Goal: Information Seeking & Learning: Learn about a topic

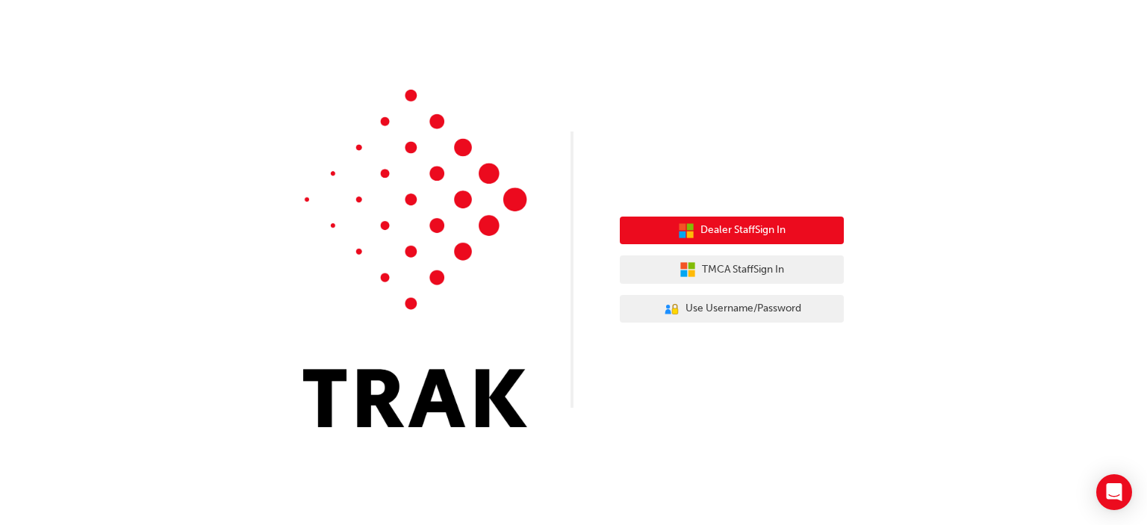
click at [735, 222] on button "Dealer Staff Sign In" at bounding box center [732, 231] width 224 height 28
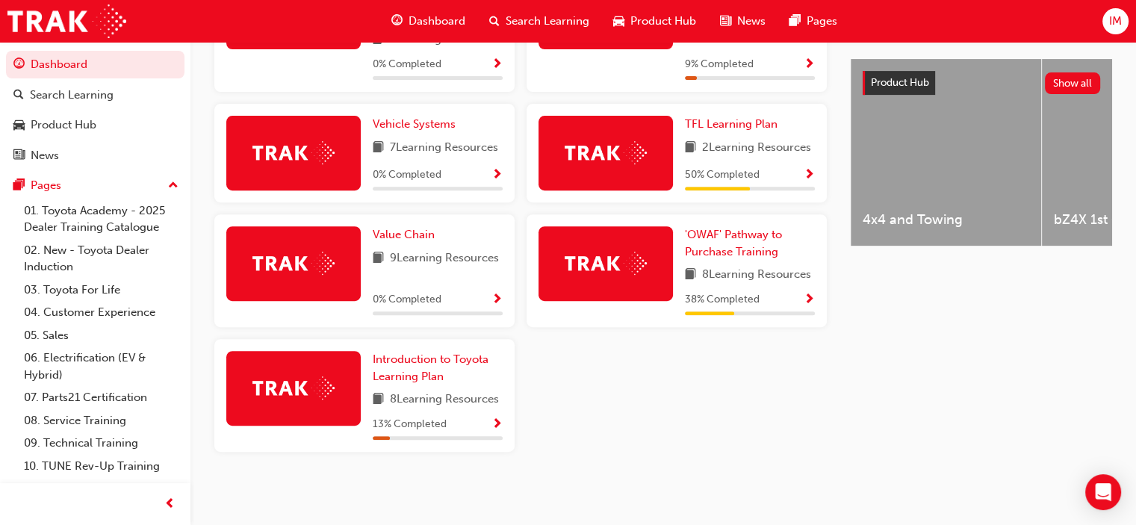
scroll to position [428, 0]
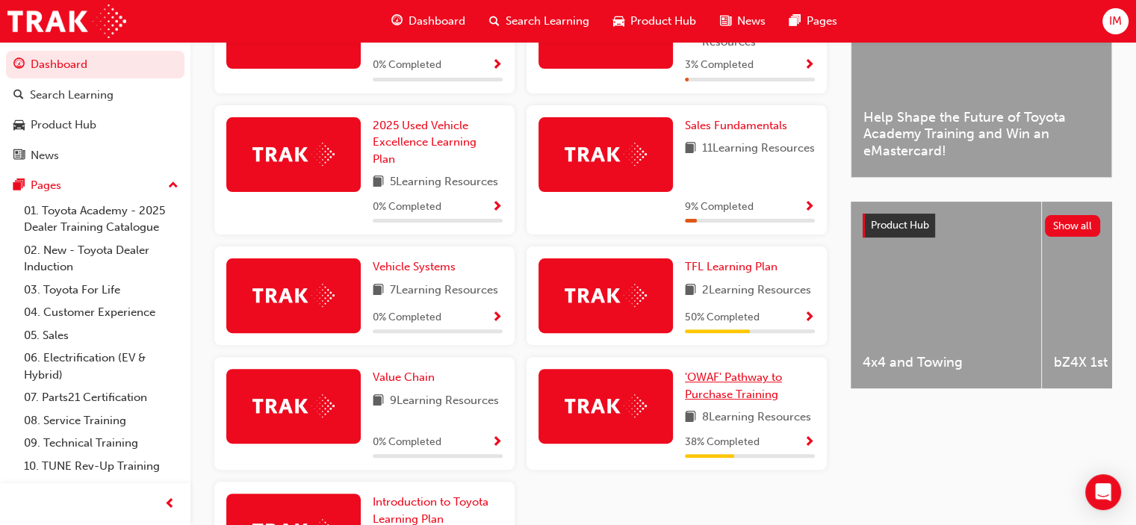
click at [715, 395] on span "'OWAF' Pathway to Purchase Training" at bounding box center [733, 385] width 97 height 31
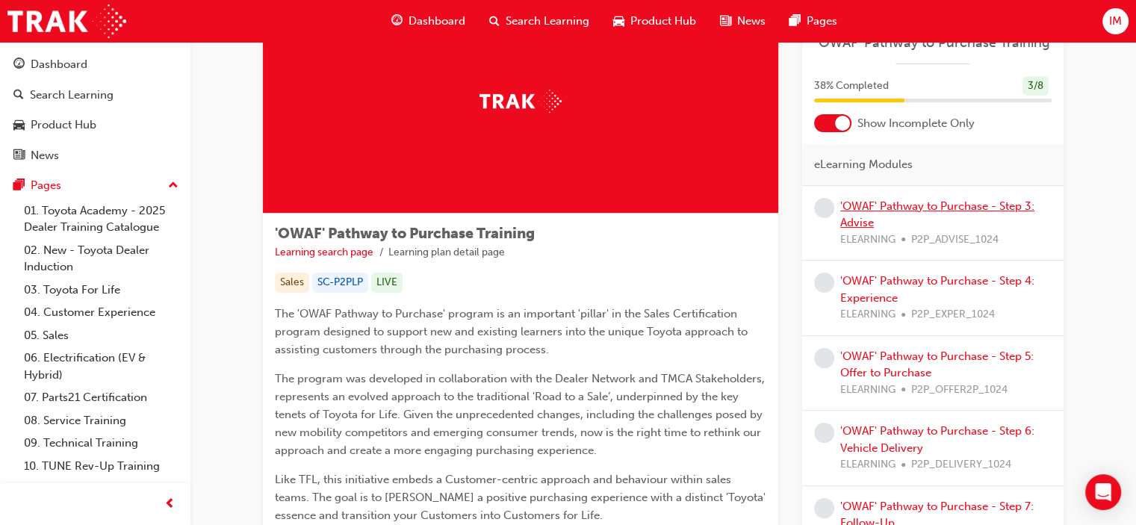
scroll to position [13, 0]
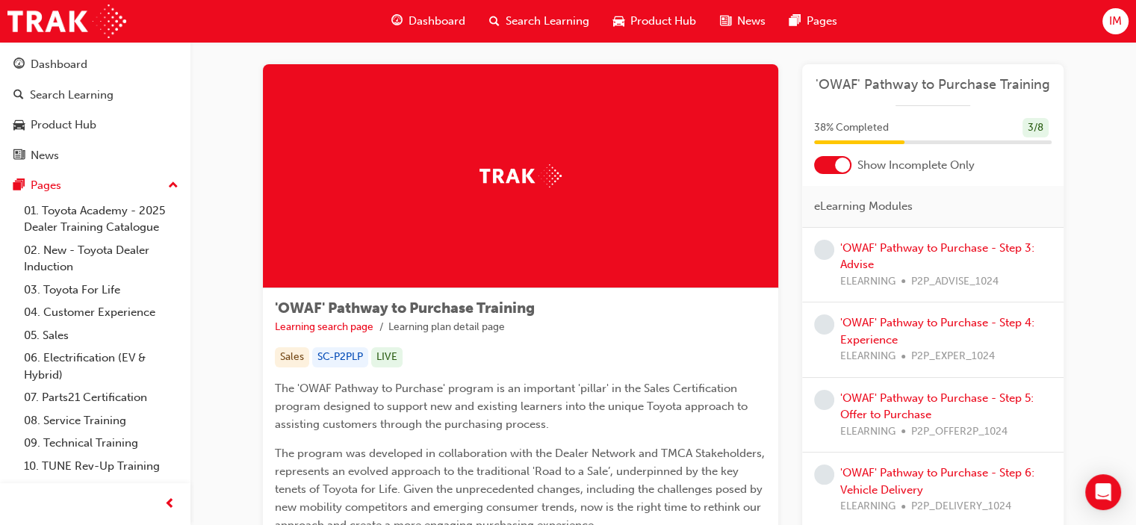
click at [835, 161] on div at bounding box center [842, 165] width 15 height 15
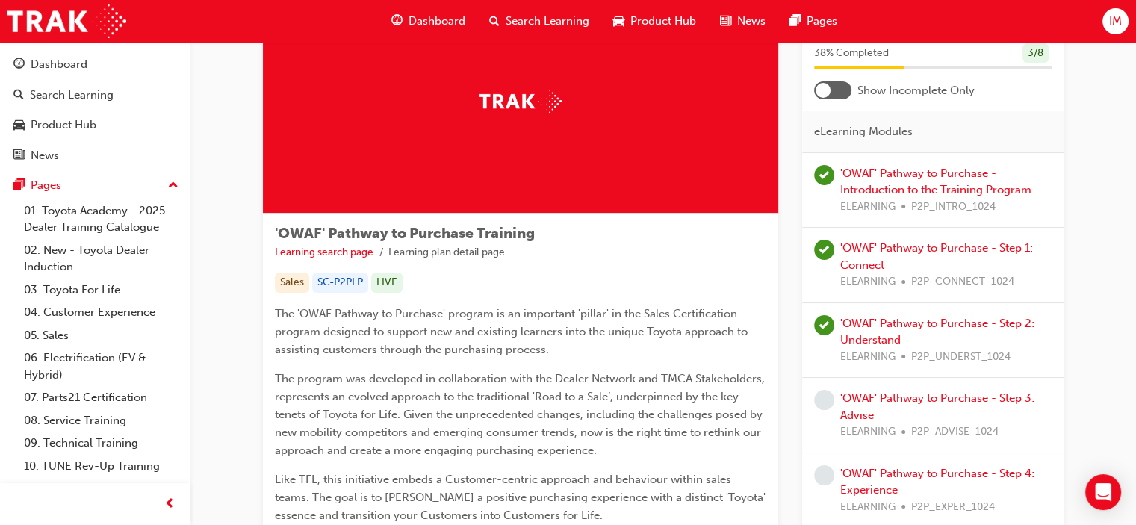
scroll to position [0, 0]
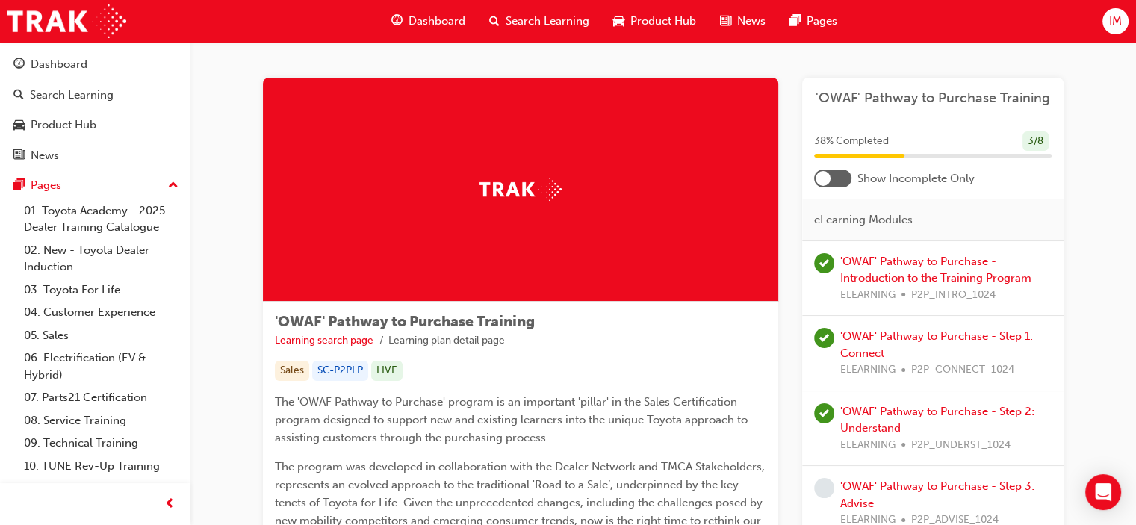
click at [825, 175] on div at bounding box center [823, 178] width 15 height 15
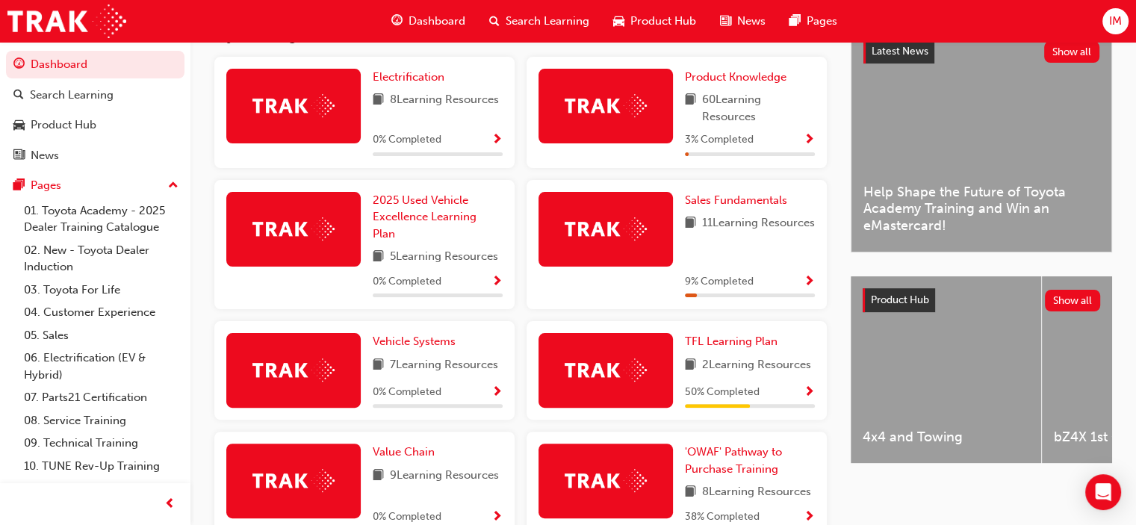
scroll to position [279, 0]
